Goal: Information Seeking & Learning: Compare options

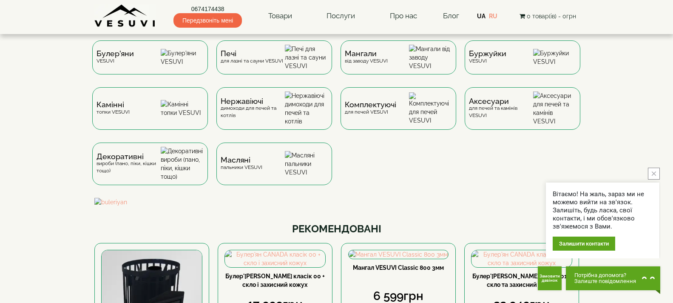
click at [652, 174] on icon "close button" at bounding box center [654, 173] width 4 height 4
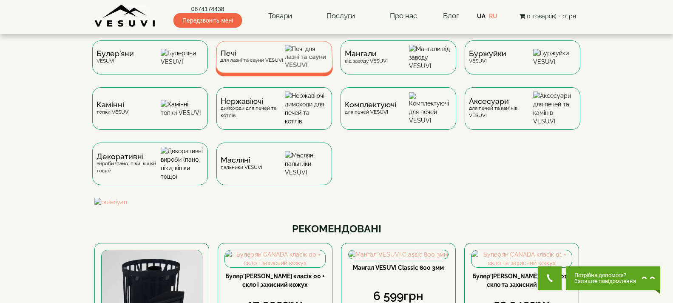
click at [241, 57] on span "Печі" at bounding box center [251, 53] width 63 height 6
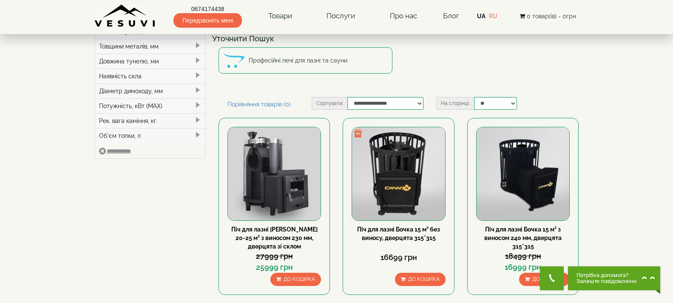
scroll to position [43, 0]
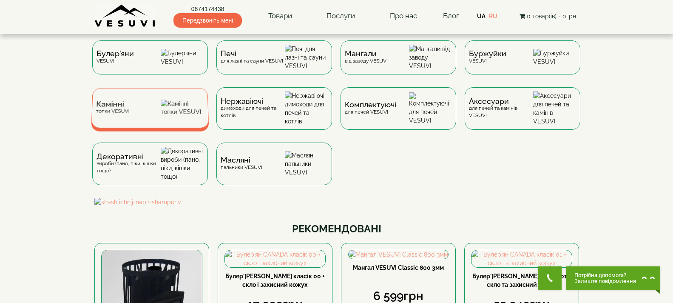
click at [165, 109] on div "Камінні топки VESUVI" at bounding box center [150, 108] width 118 height 40
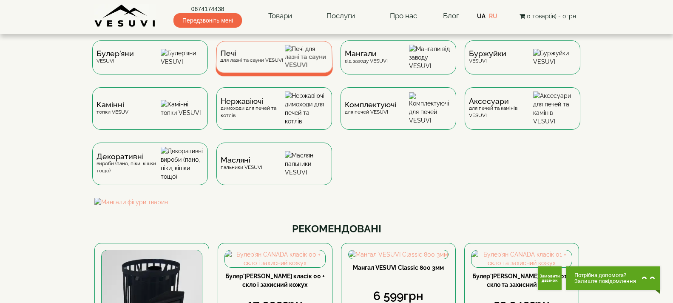
click at [294, 60] on img at bounding box center [306, 57] width 43 height 24
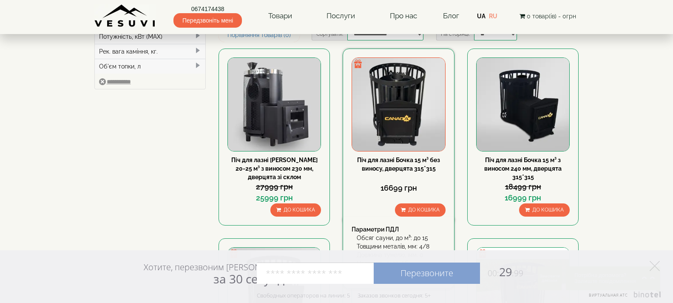
scroll to position [128, 0]
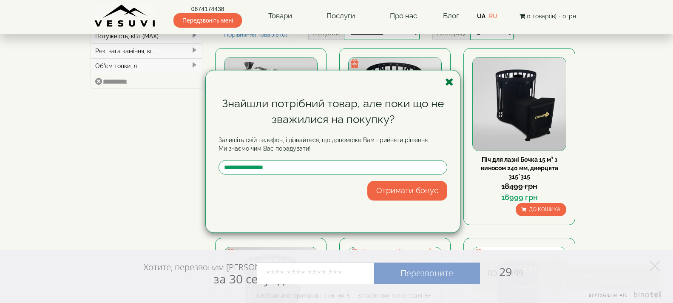
click at [448, 80] on icon "button" at bounding box center [449, 82] width 9 height 11
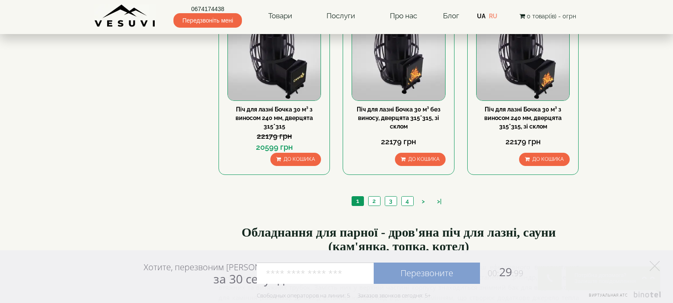
scroll to position [978, 0]
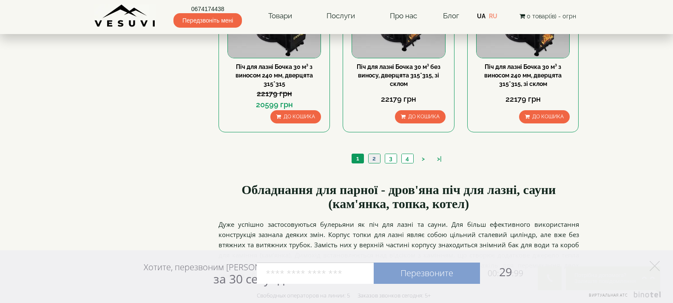
click at [372, 159] on link "2" at bounding box center [374, 158] width 12 height 9
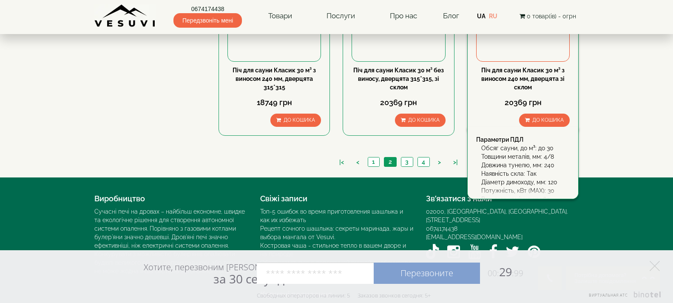
scroll to position [978, 0]
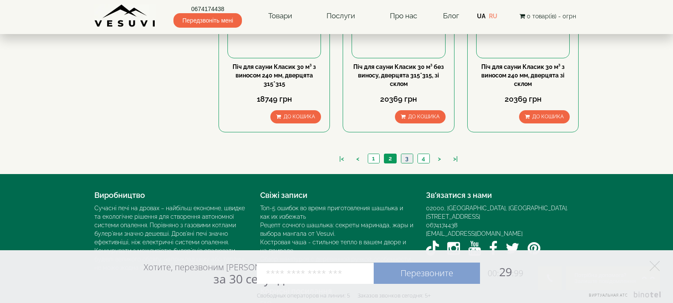
click at [405, 159] on link "3" at bounding box center [407, 158] width 12 height 9
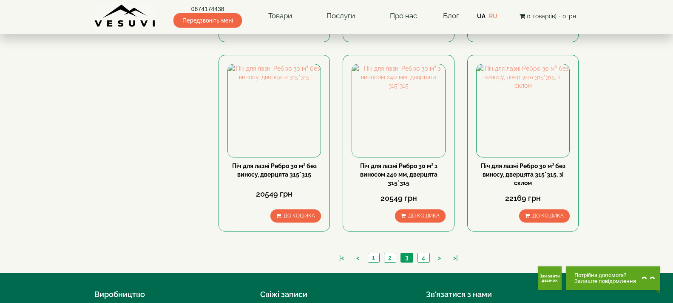
scroll to position [893, 0]
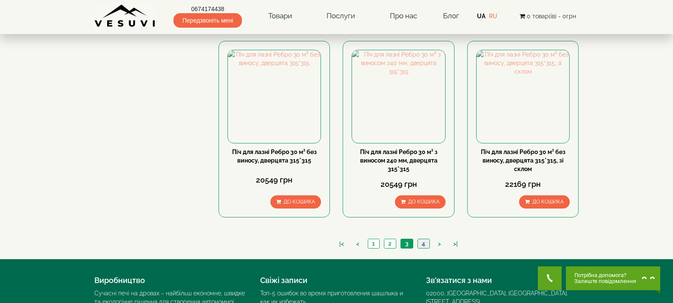
click at [424, 242] on link "4" at bounding box center [423, 243] width 12 height 9
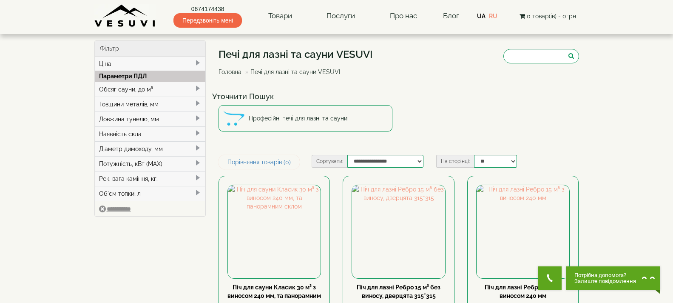
click at [105, 19] on img at bounding box center [125, 15] width 62 height 23
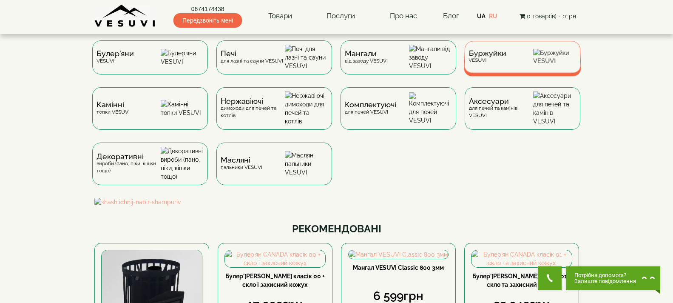
click at [482, 63] on div "Буржуйки VESUVI" at bounding box center [487, 56] width 38 height 13
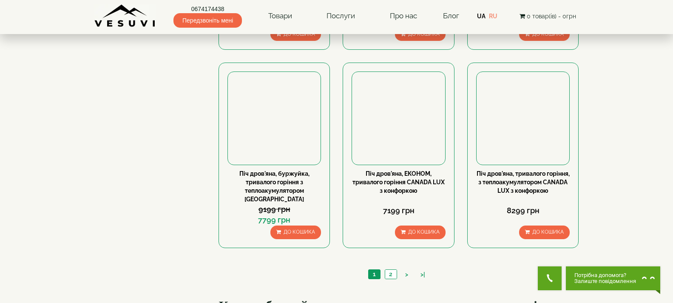
scroll to position [808, 0]
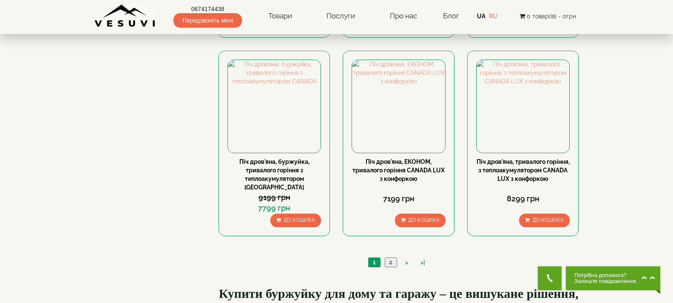
click at [391, 258] on link "2" at bounding box center [391, 262] width 12 height 9
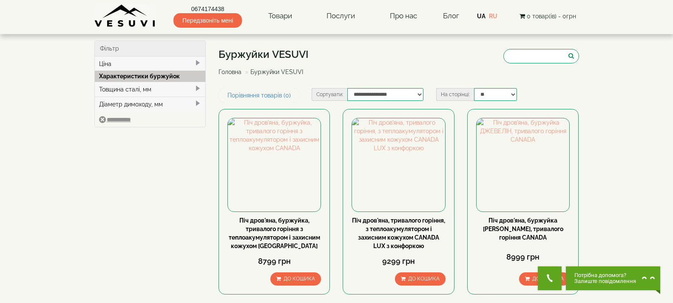
click at [144, 23] on img at bounding box center [125, 15] width 62 height 23
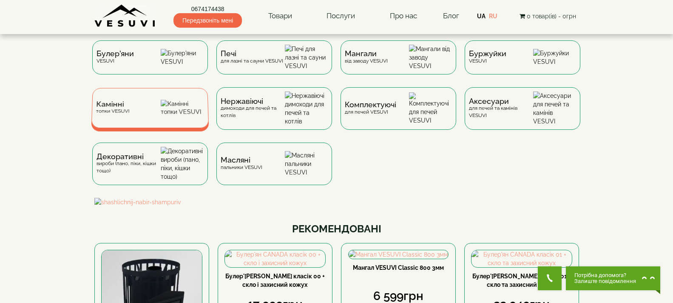
click at [172, 116] on img at bounding box center [182, 108] width 43 height 16
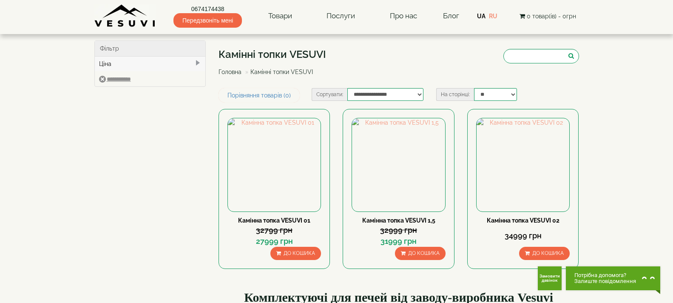
click at [140, 18] on img at bounding box center [125, 15] width 62 height 23
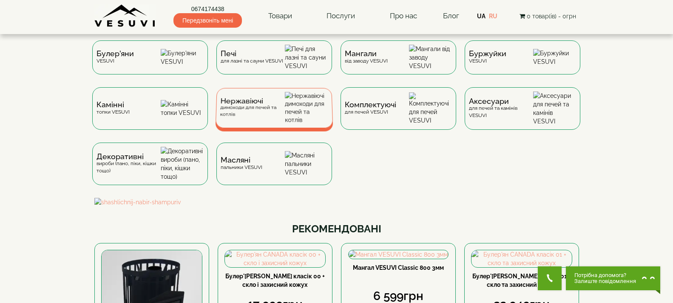
click at [291, 107] on div "Нержавіючі димоходи для печей та котлів" at bounding box center [274, 108] width 118 height 40
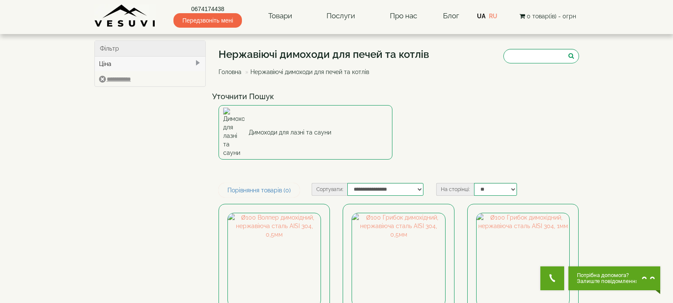
click at [108, 14] on img at bounding box center [125, 15] width 62 height 23
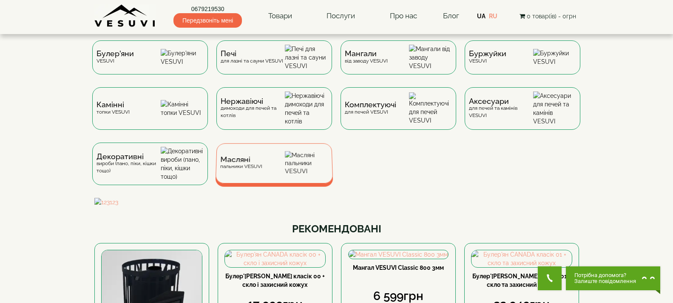
click at [264, 176] on div "Масляні пальники VESUVI" at bounding box center [274, 163] width 118 height 40
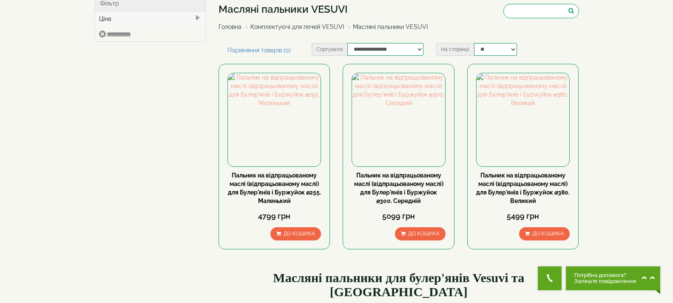
scroll to position [43, 0]
